Goal: Check status: Check status

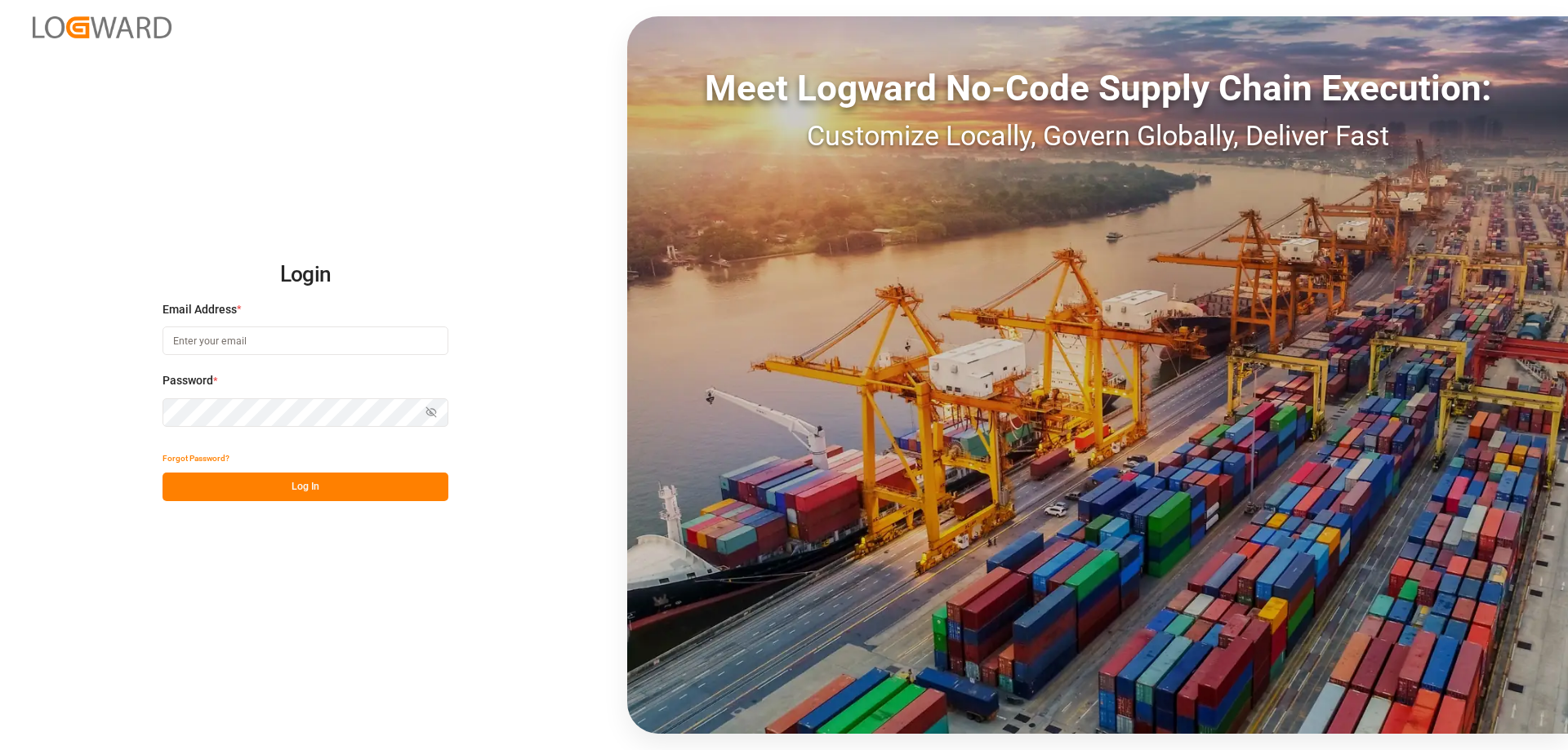
type input "[PERSON_NAME][EMAIL_ADDRESS][DOMAIN_NAME]"
click at [332, 491] on button "Log In" at bounding box center [305, 486] width 286 height 29
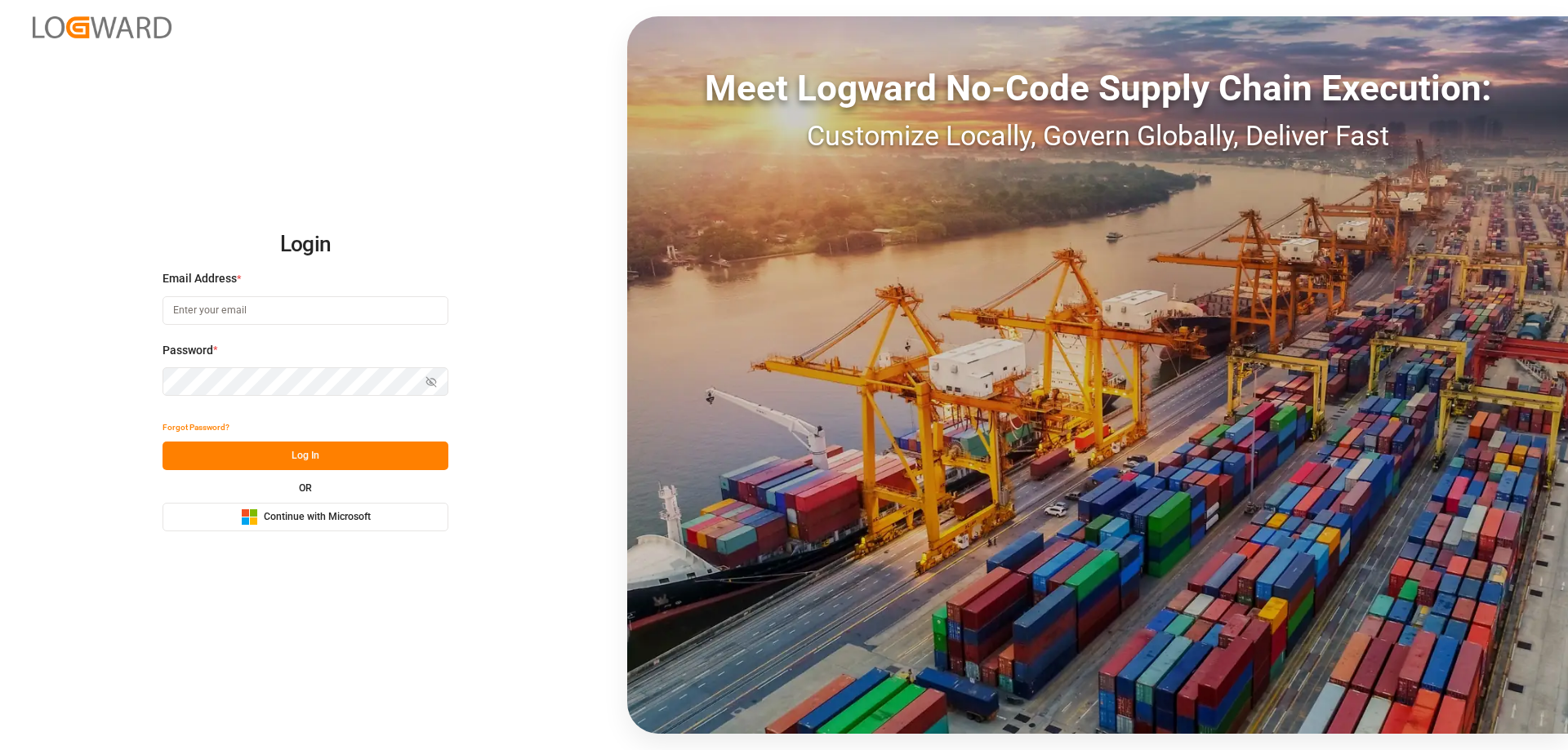
type input "[PERSON_NAME][EMAIL_ADDRESS][DOMAIN_NAME]"
click at [340, 464] on button "Log In" at bounding box center [305, 455] width 286 height 29
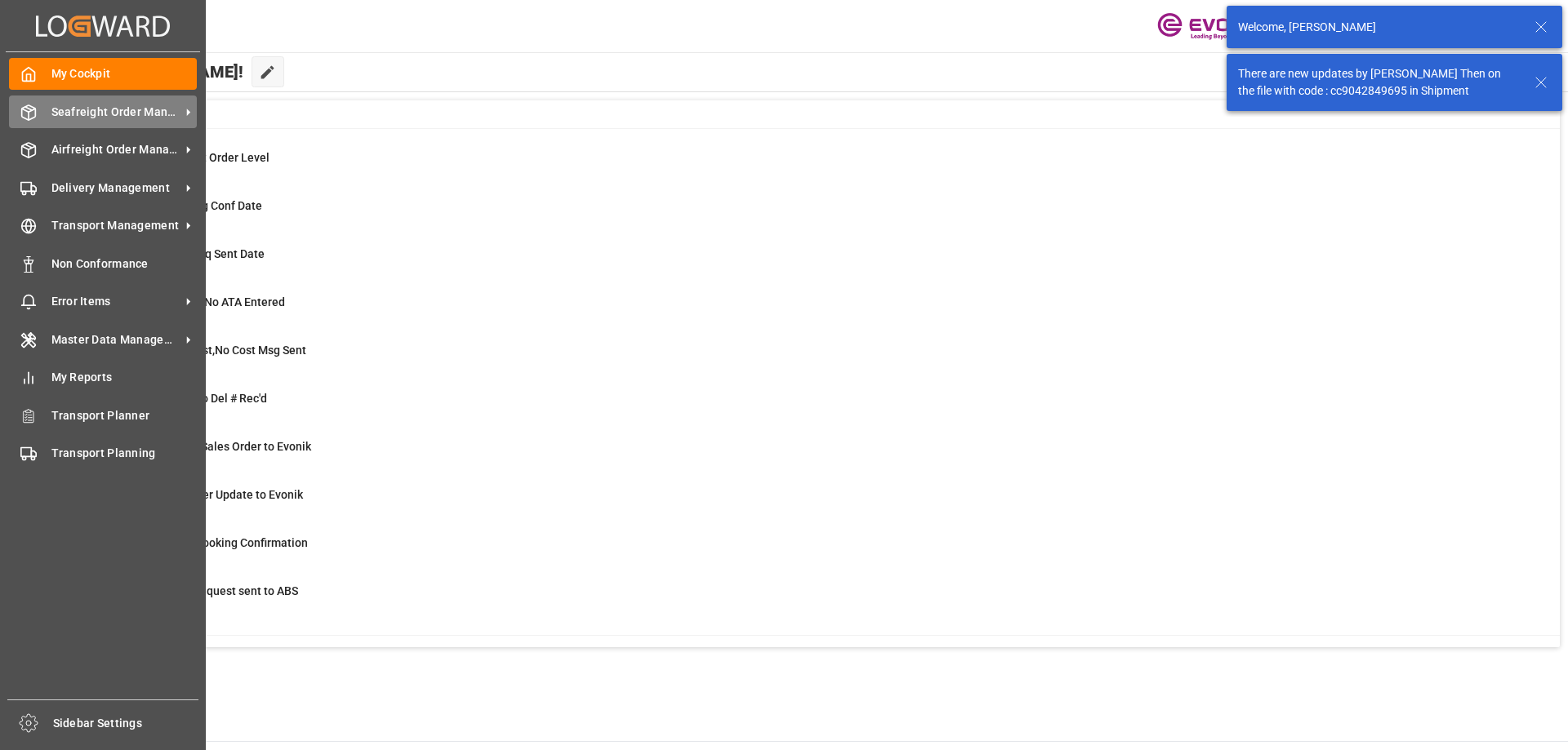
click at [117, 118] on span "Seafreight Order Management" at bounding box center [116, 112] width 129 height 17
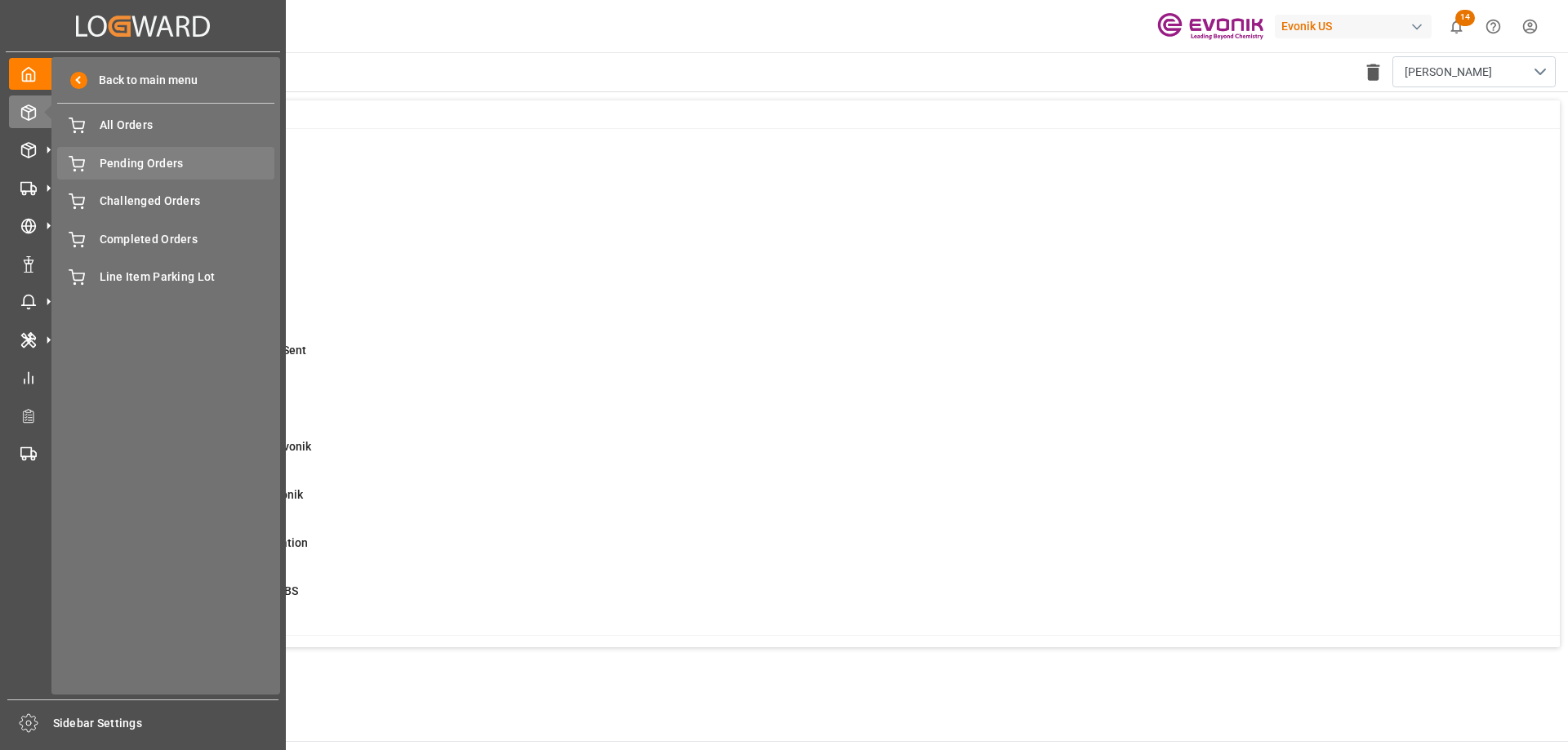
click at [121, 165] on span "Pending Orders" at bounding box center [188, 163] width 175 height 17
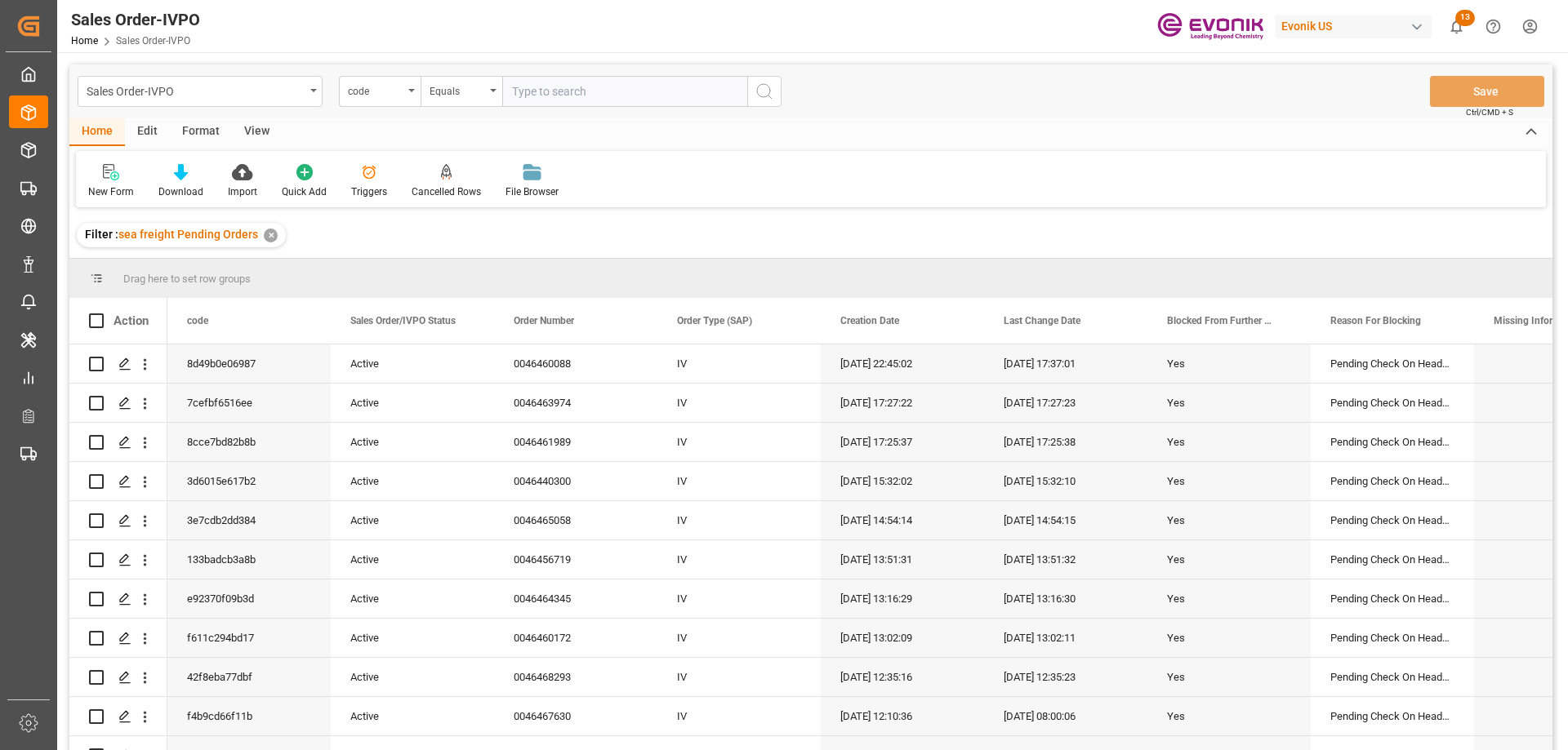
click at [379, 92] on div "code" at bounding box center [376, 89] width 56 height 19
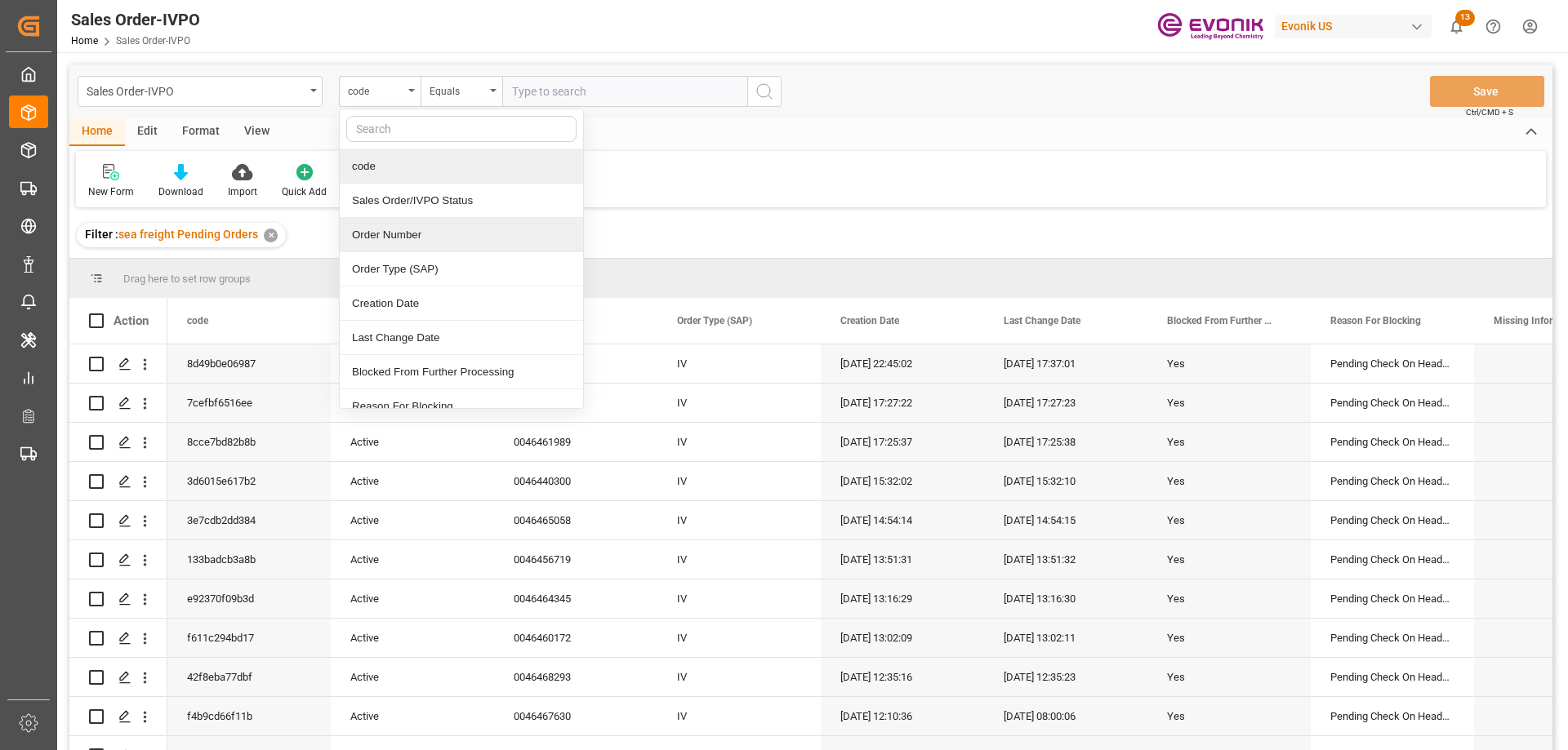
click at [409, 241] on div "Order Number" at bounding box center [461, 235] width 243 height 34
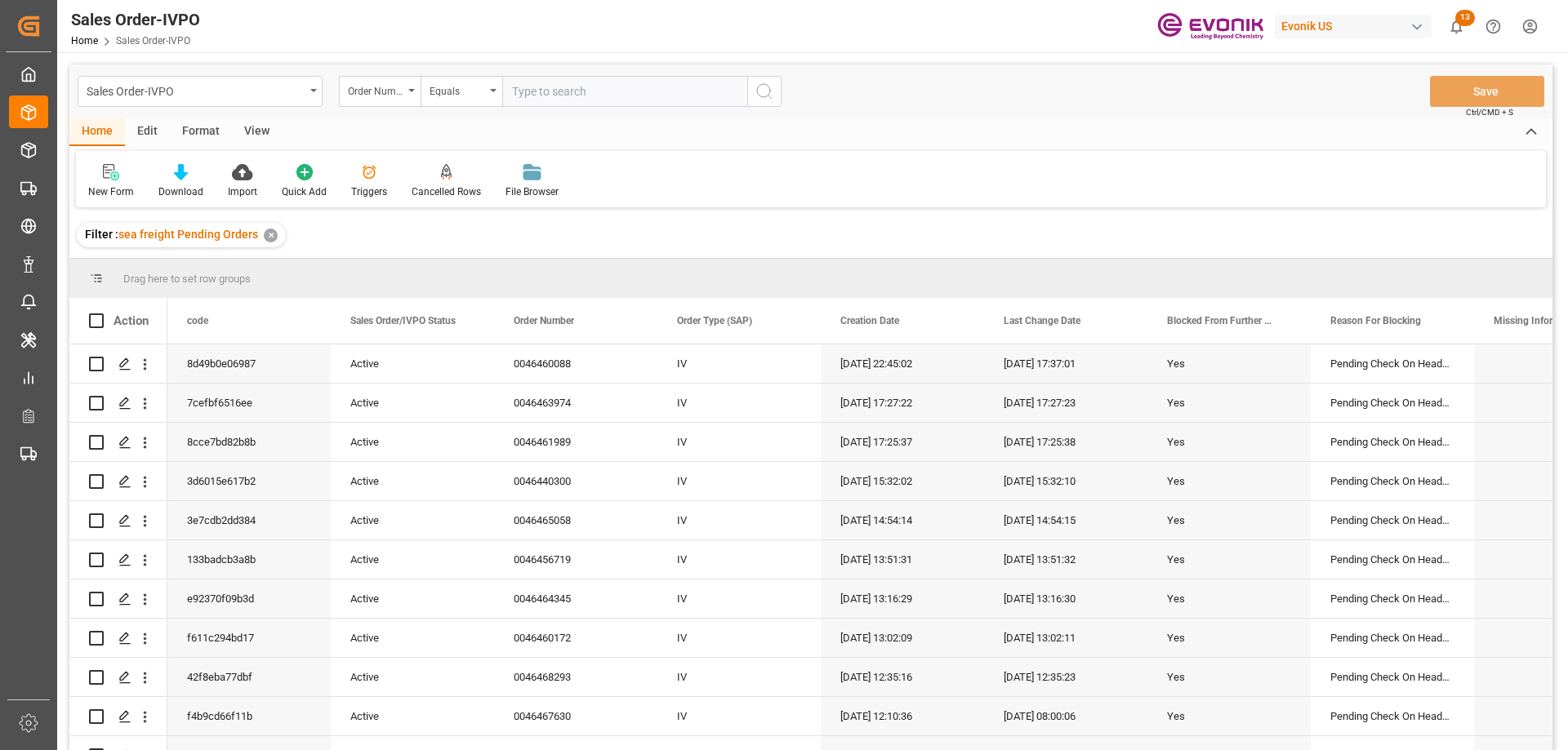
click at [524, 99] on input "text" at bounding box center [624, 92] width 245 height 31
paste input "0046463687"
type input "0046463687"
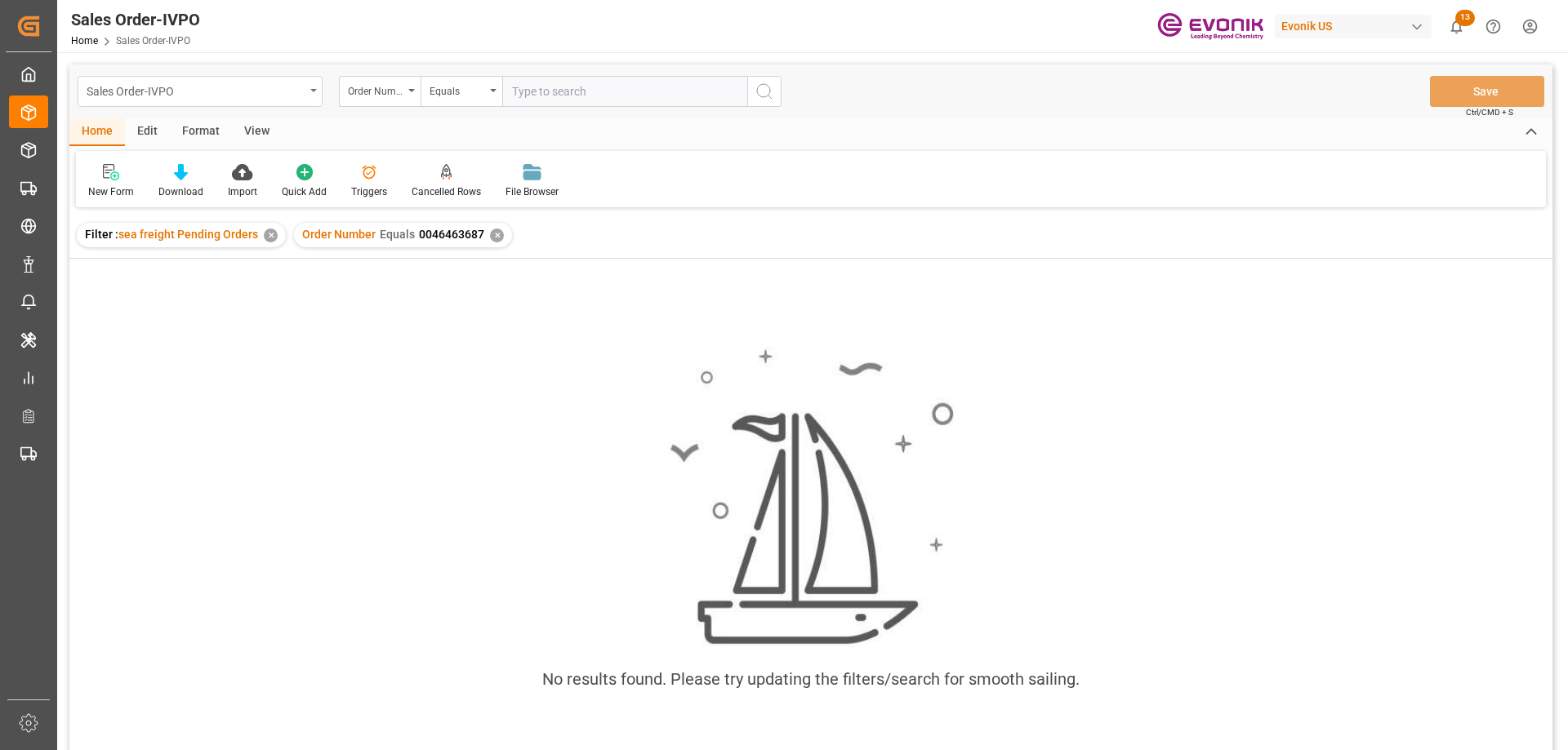
click at [256, 78] on div "Sales Order-IVPO" at bounding box center [200, 92] width 245 height 31
type input "shi"
click at [212, 199] on div "Shipment" at bounding box center [200, 201] width 243 height 34
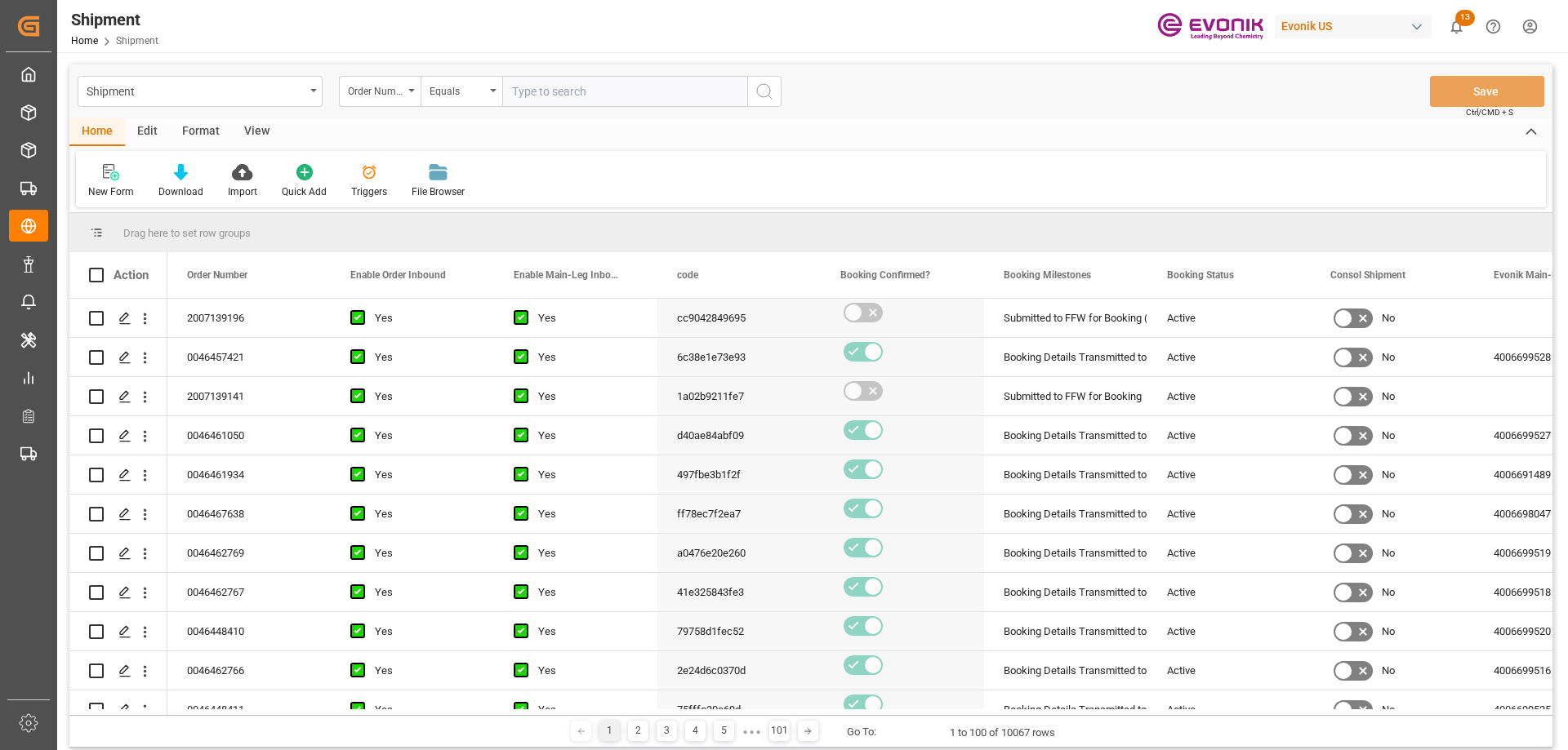
click at [573, 82] on input "text" at bounding box center [624, 92] width 245 height 31
paste input "0046463687"
type input "0046463687"
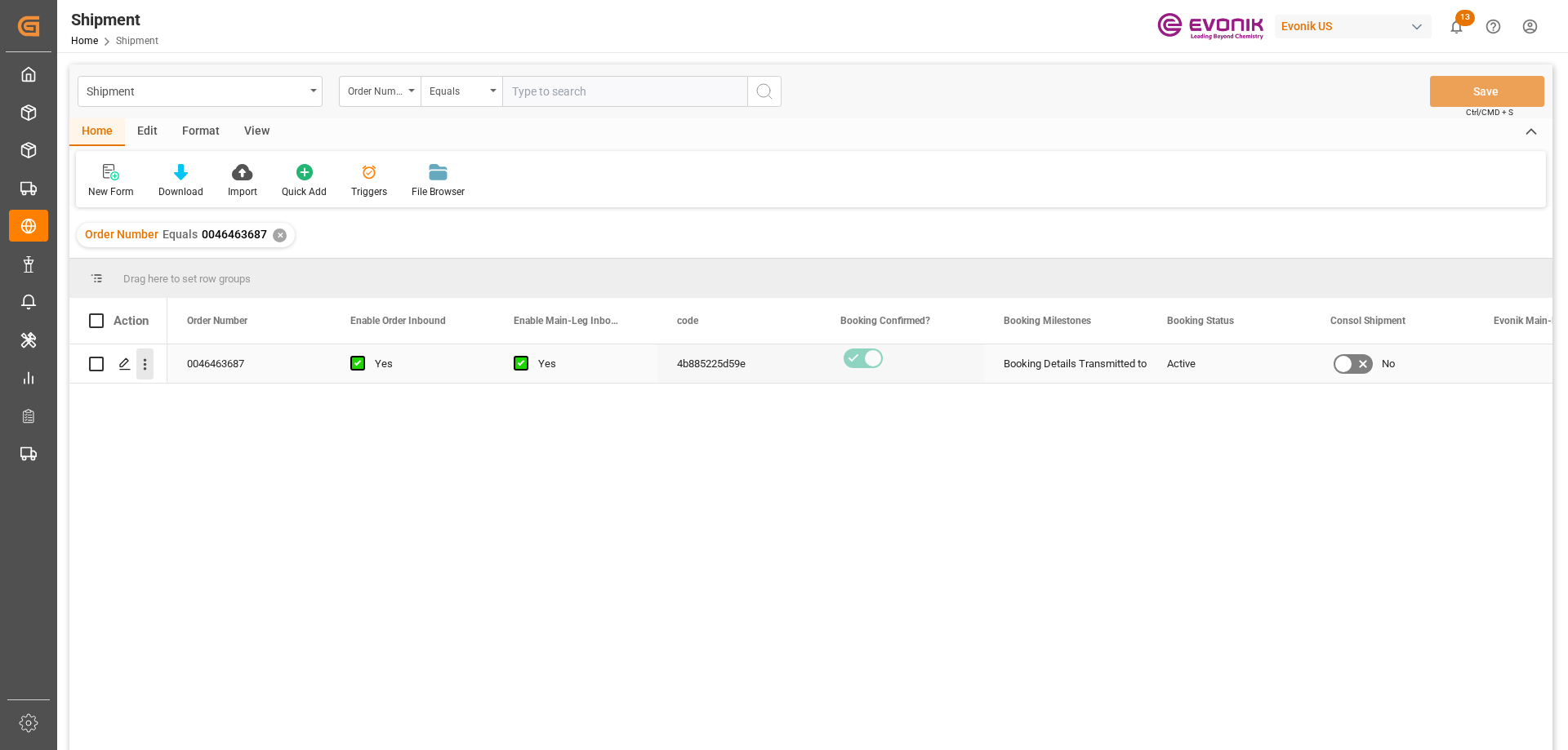
click at [143, 360] on icon "open menu" at bounding box center [145, 364] width 17 height 17
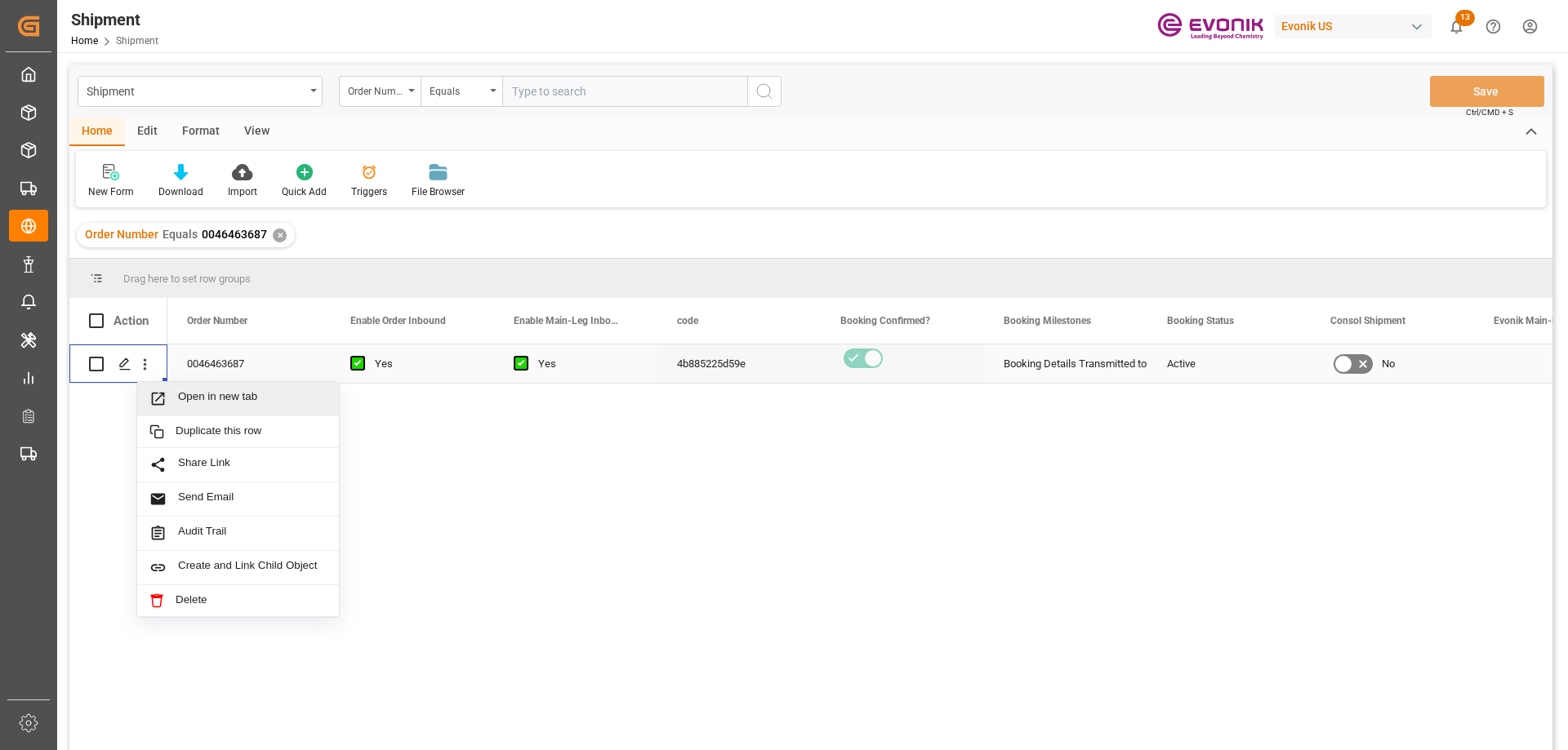
click at [169, 392] on span "Press SPACE to select this row." at bounding box center [163, 399] width 29 height 17
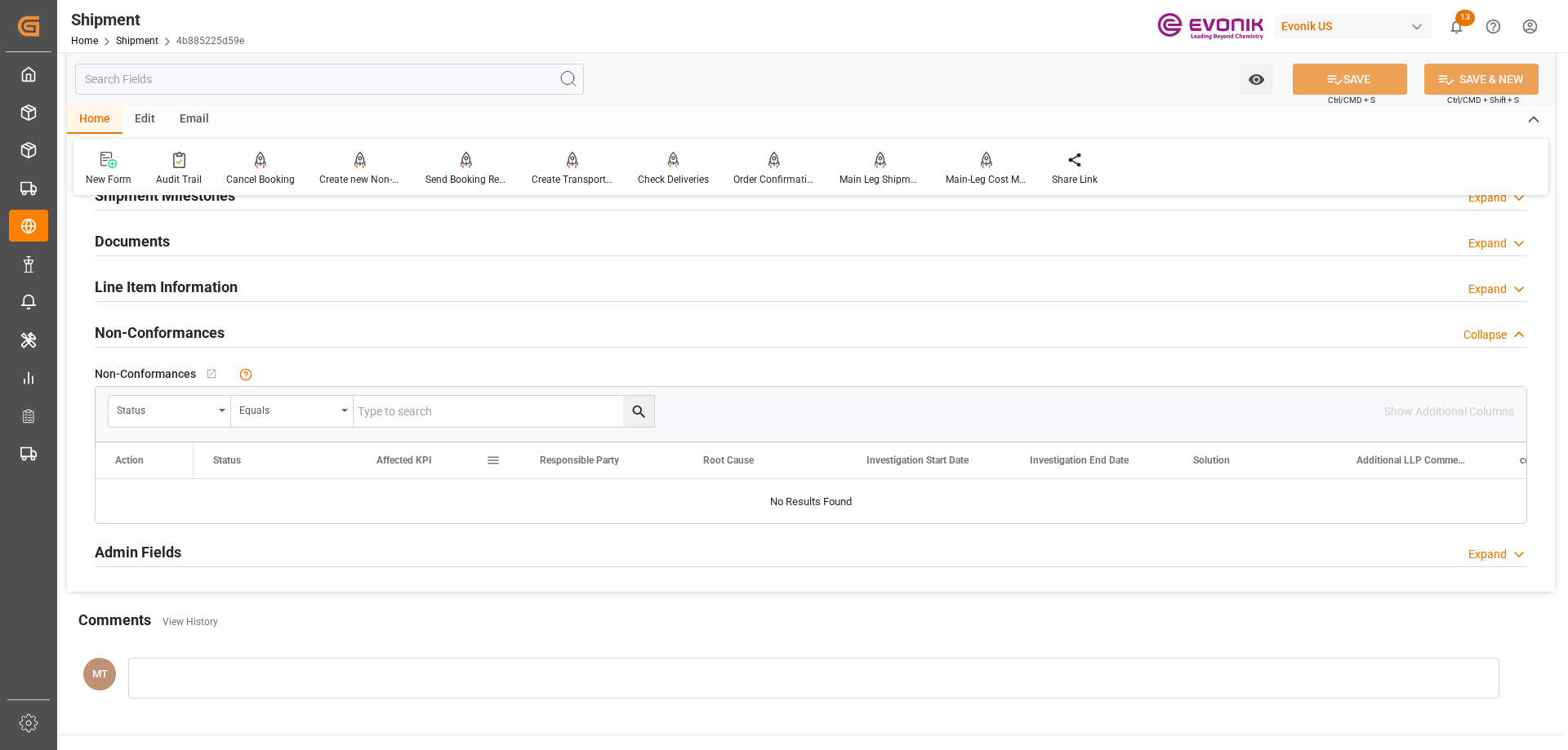
scroll to position [1225, 0]
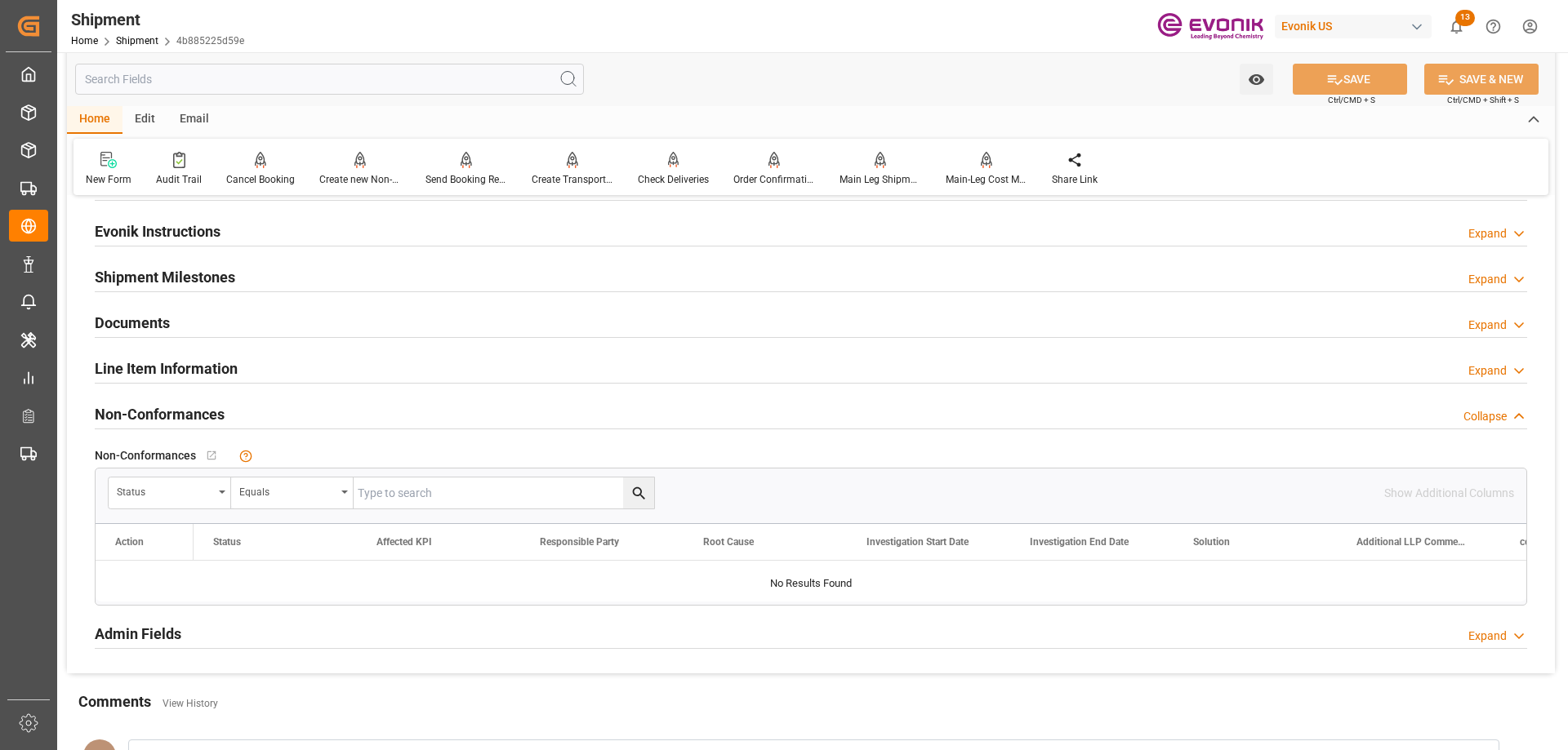
click at [273, 371] on div "Line Item Information Expand" at bounding box center [811, 368] width 1432 height 31
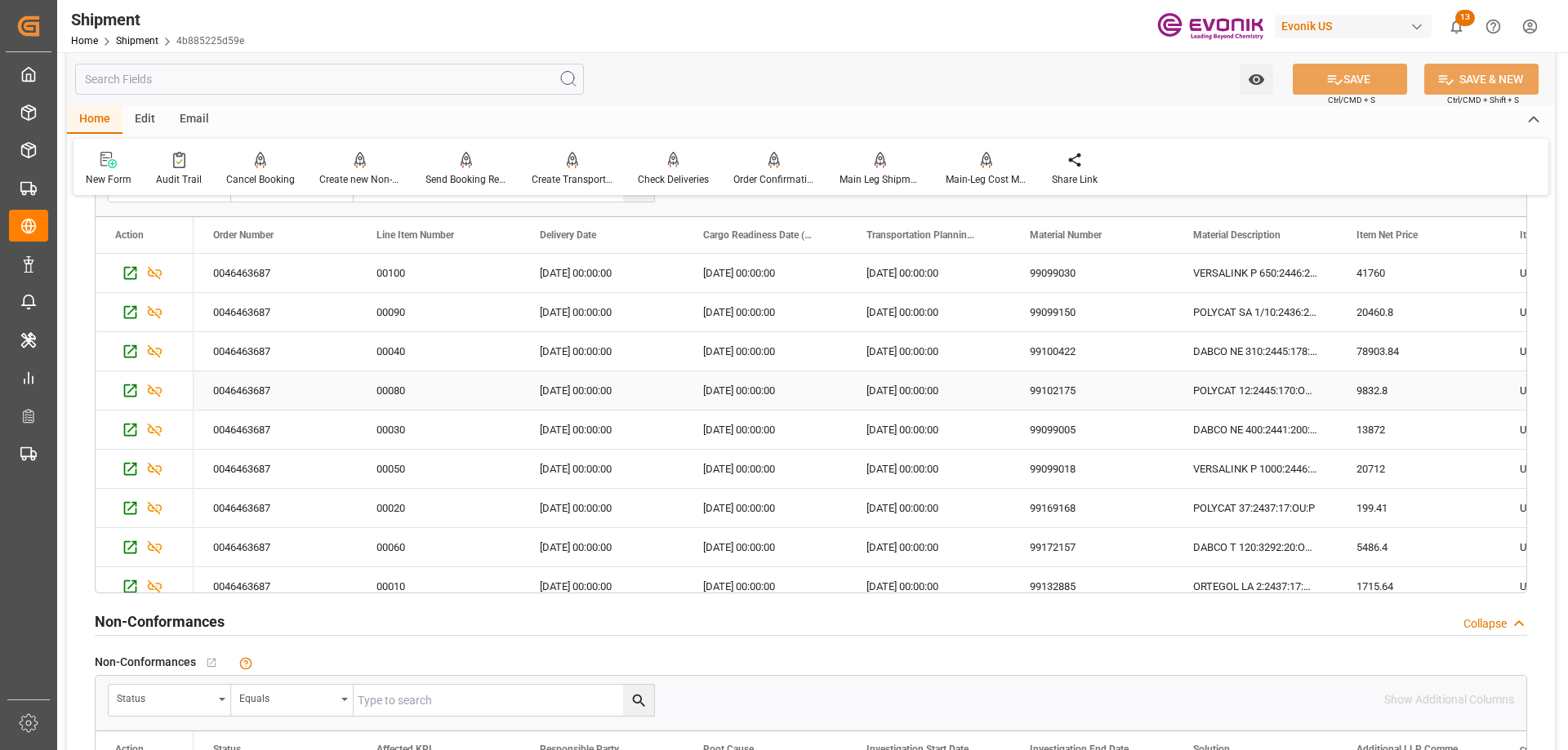
scroll to position [1470, 0]
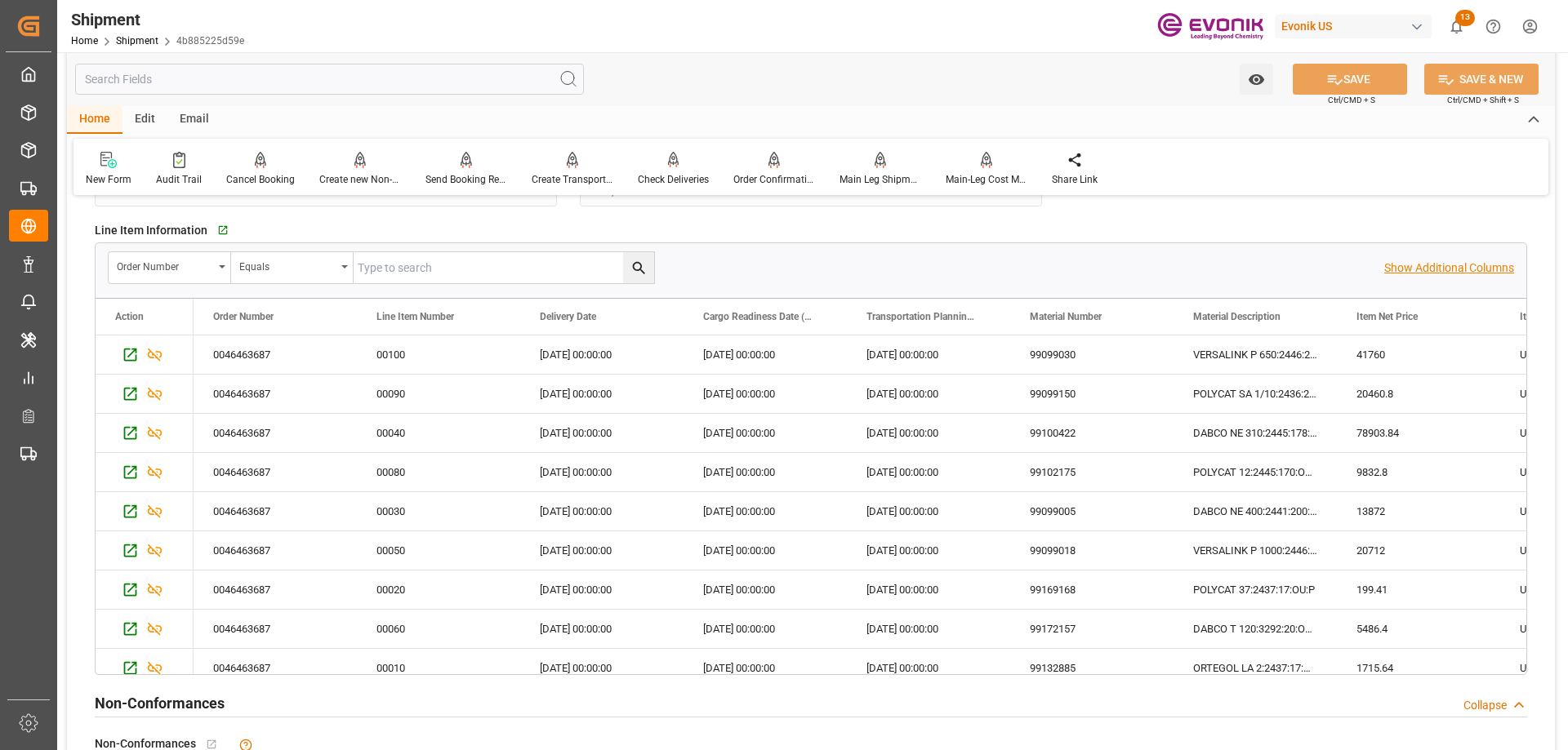
click at [1462, 262] on p "Show Additional Columns" at bounding box center [1448, 268] width 130 height 17
click at [1183, 447] on div "DABCO NE 310:2445:178:OU:P" at bounding box center [1254, 433] width 163 height 38
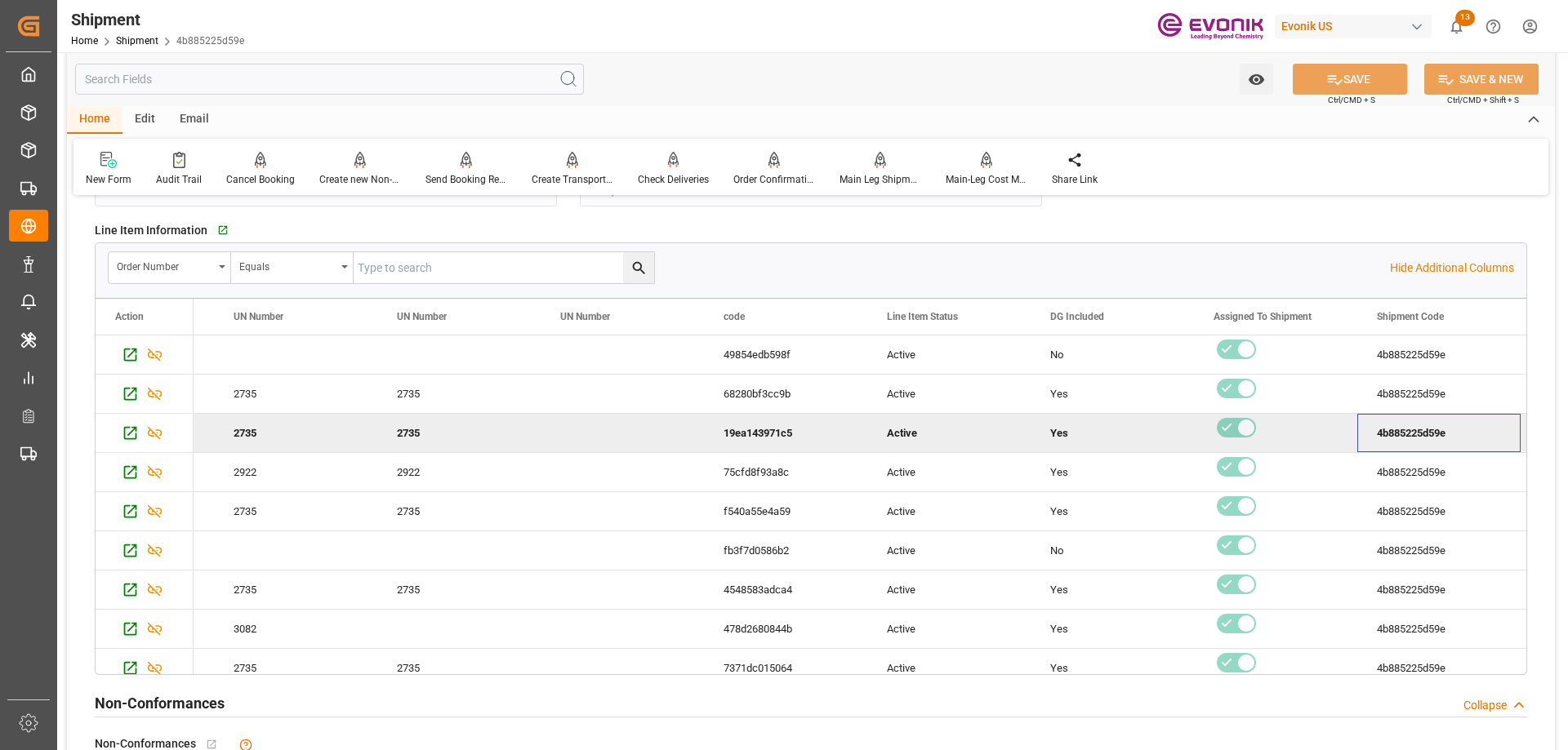
scroll to position [14, 0]
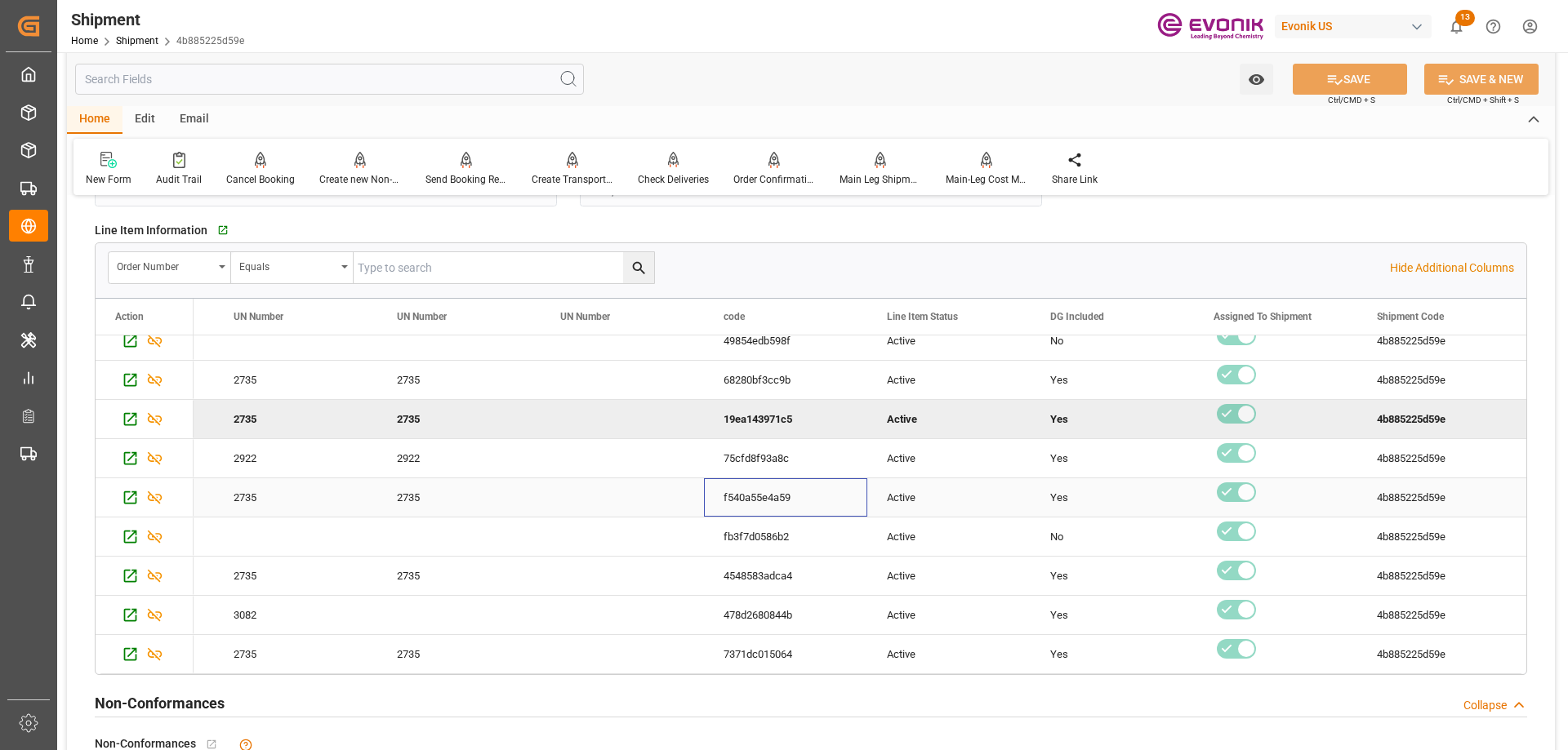
click at [705, 481] on div "f540a55e4a59" at bounding box center [785, 497] width 163 height 38
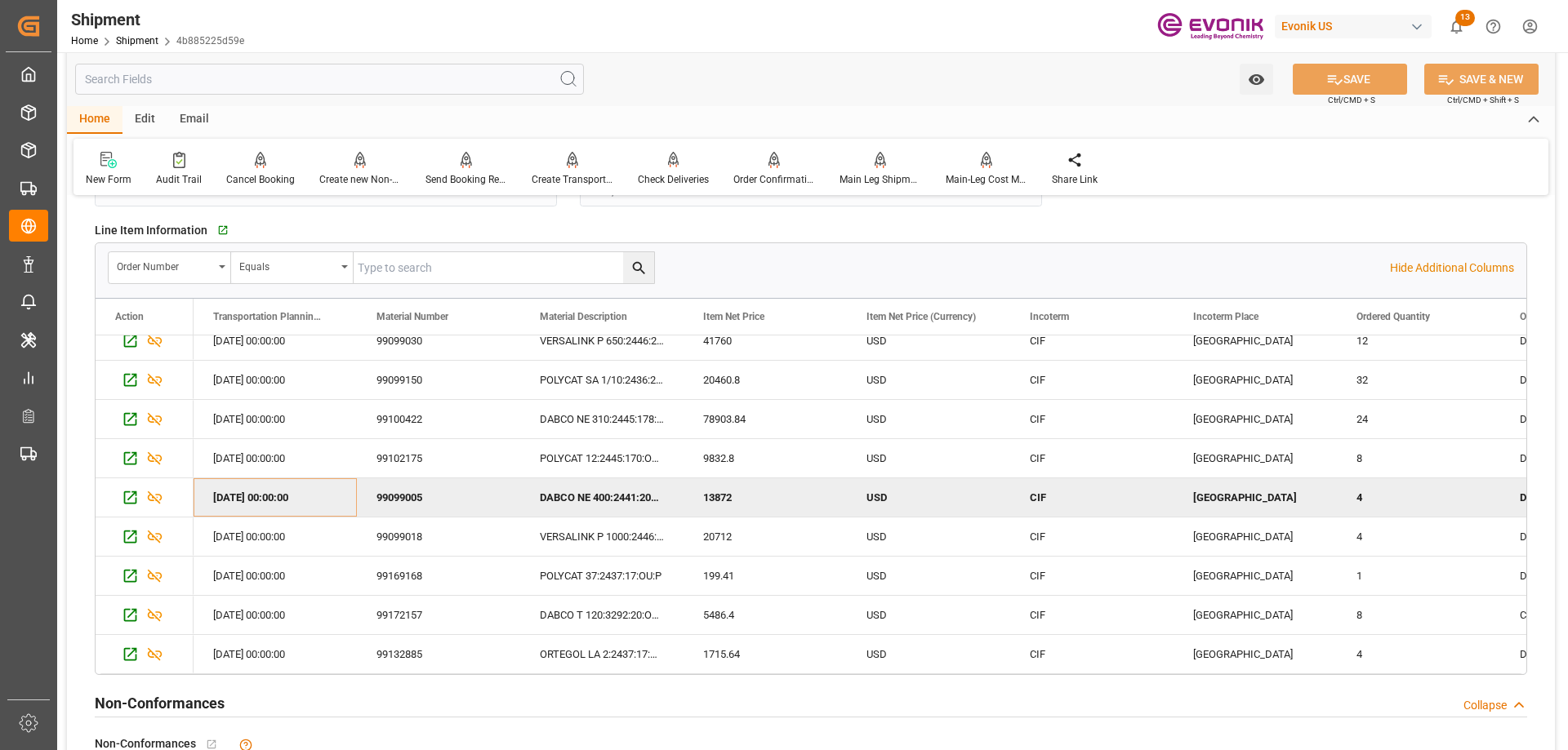
click at [0, 0] on input "text" at bounding box center [0, 0] width 0 height 0
paste input "0046463687"
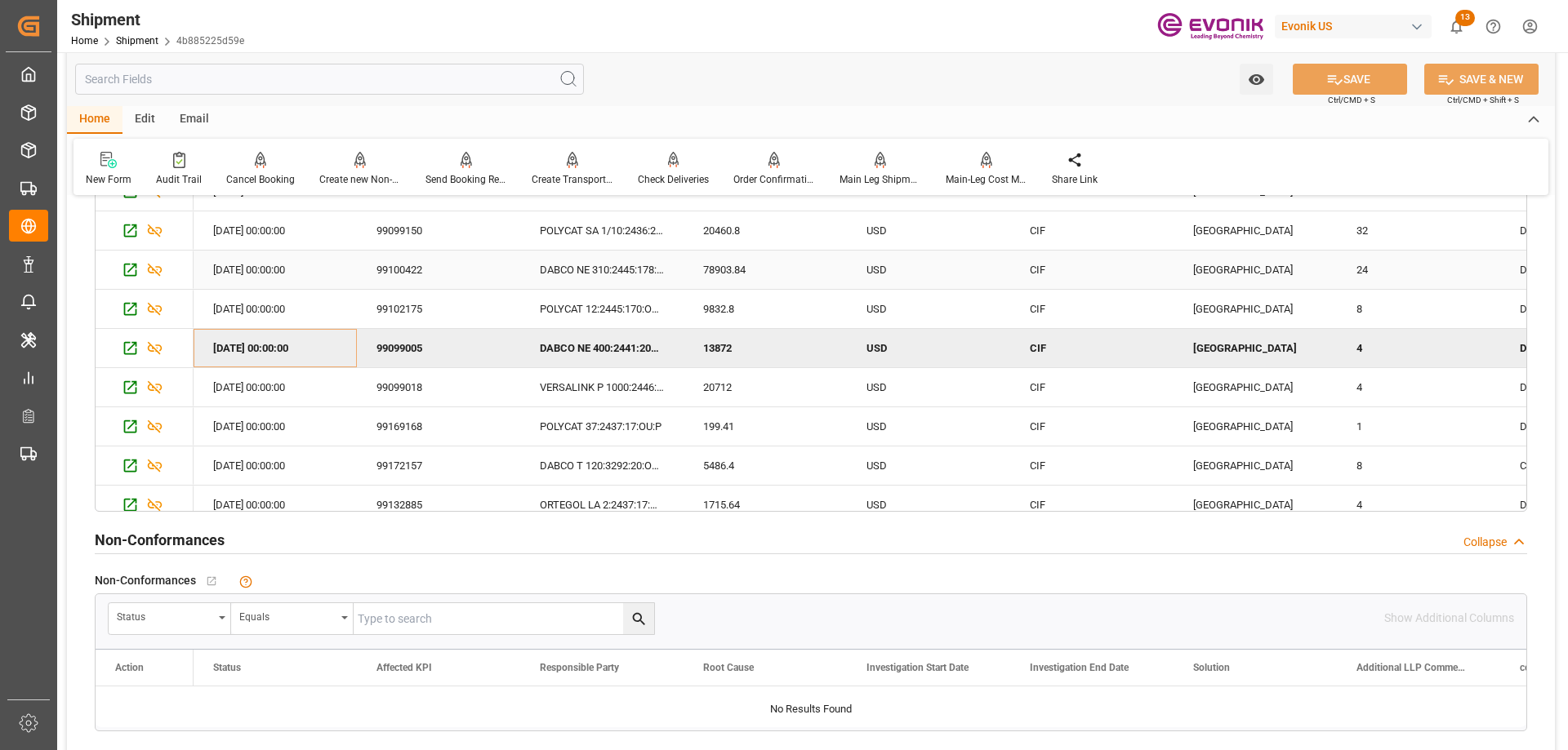
scroll to position [1470, 0]
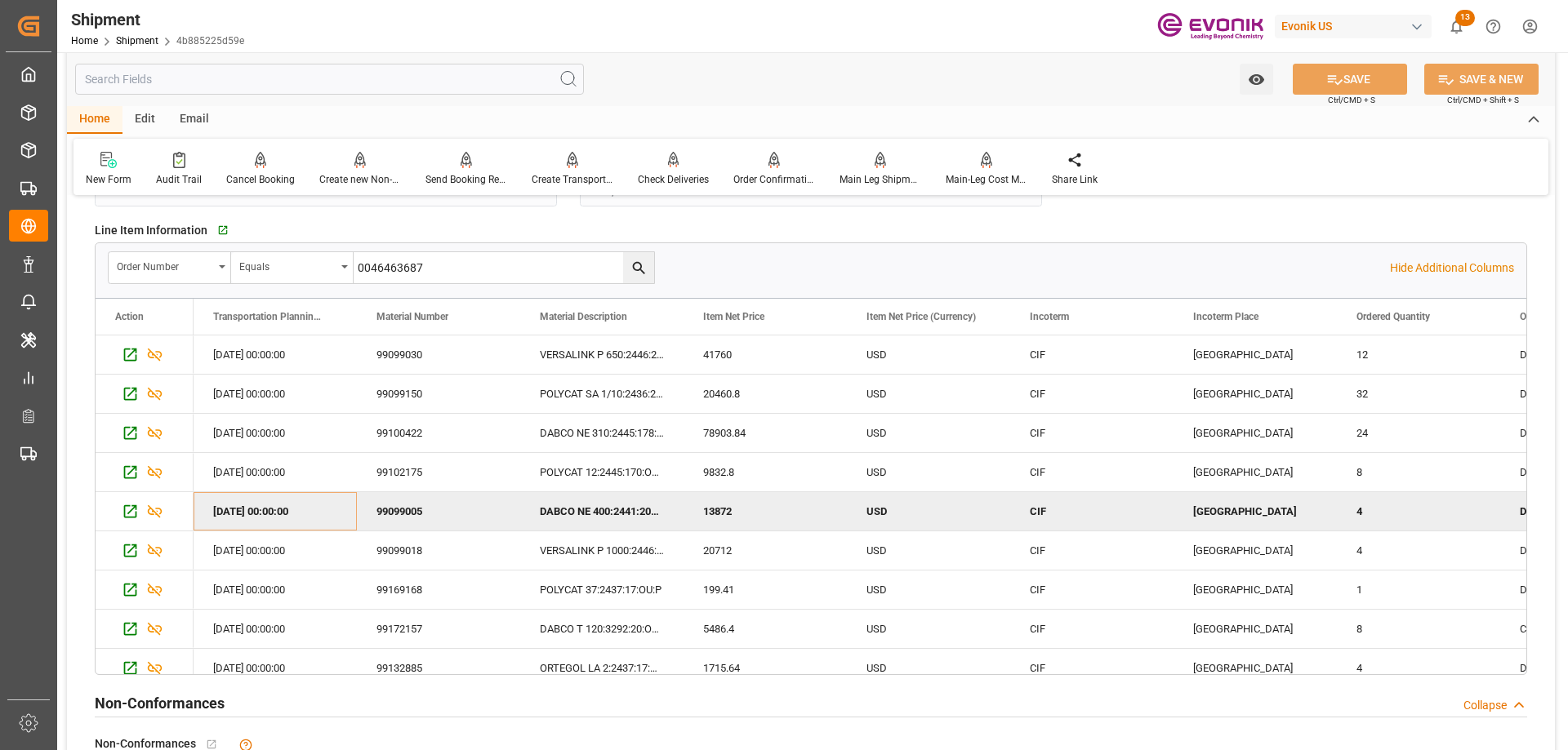
type input "0046463687"
click at [633, 269] on icon "search button" at bounding box center [639, 268] width 17 height 17
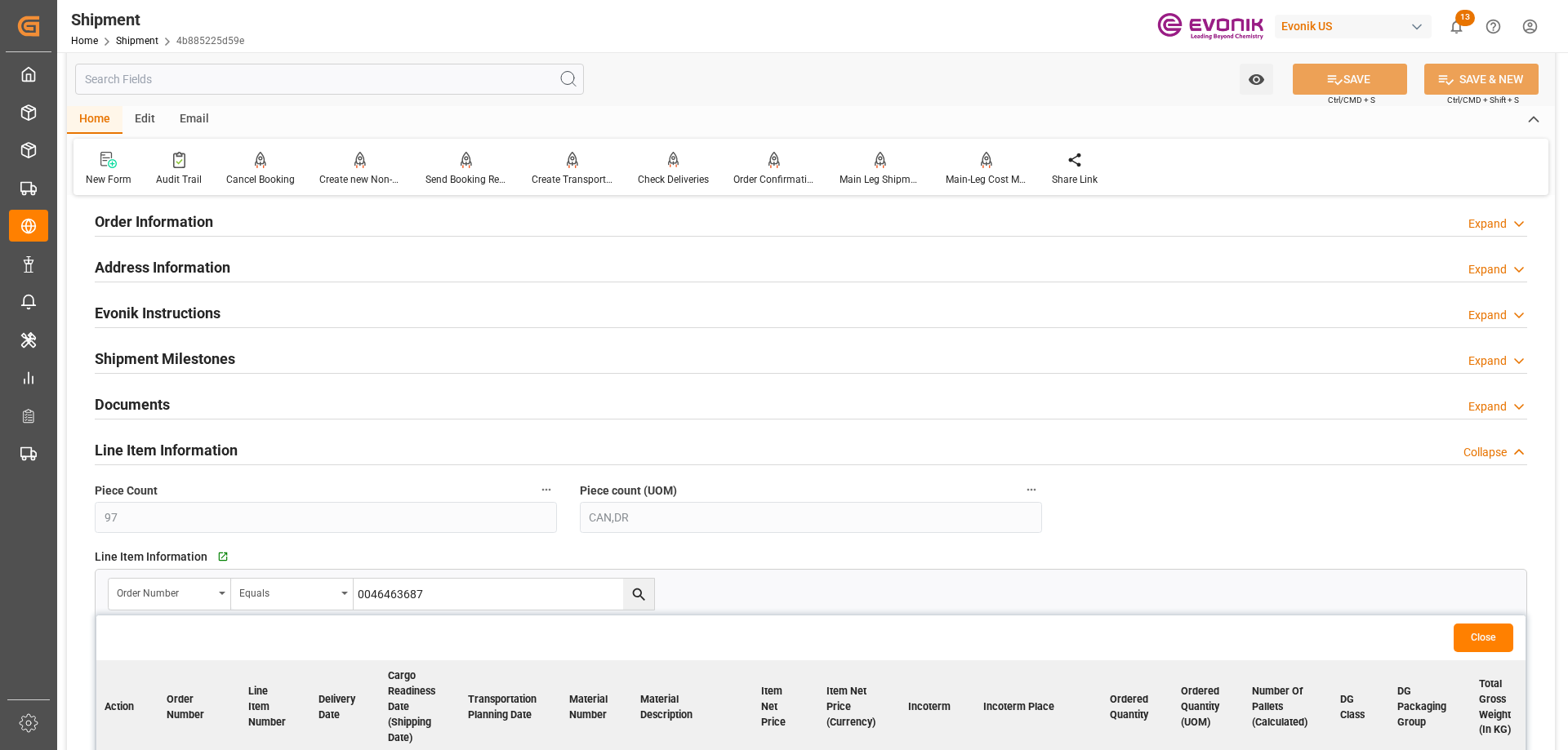
scroll to position [1225, 0]
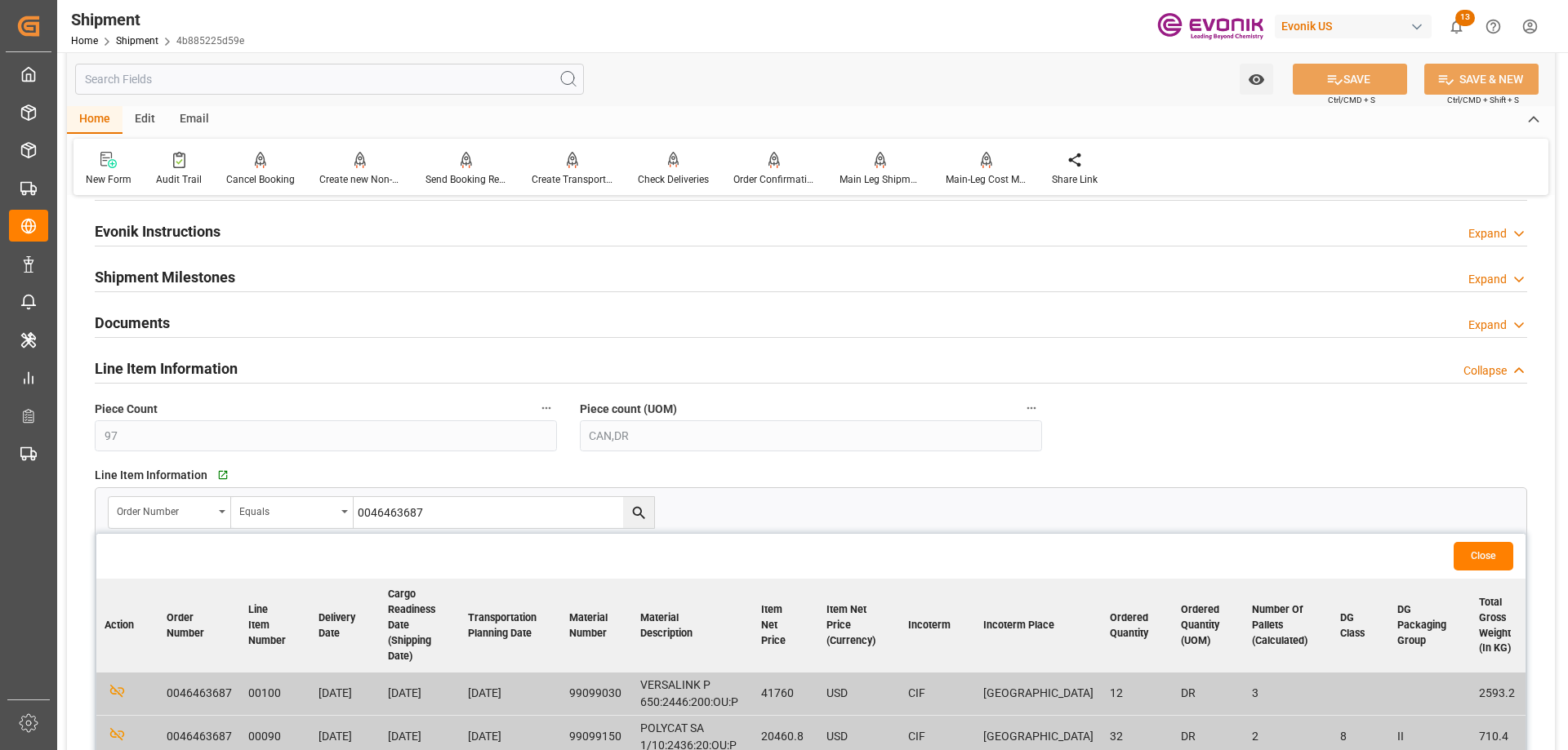
click at [1175, 446] on div "Booking Confirmation Milestone Bar Collapse Submitted to FFW for Booking (Pendi…" at bounding box center [811, 96] width 1488 height 2222
click at [972, 486] on div "Line Item Information   Go to Line Item Grid" at bounding box center [811, 475] width 1432 height 25
